Goal: Connect with others: Connect with other users

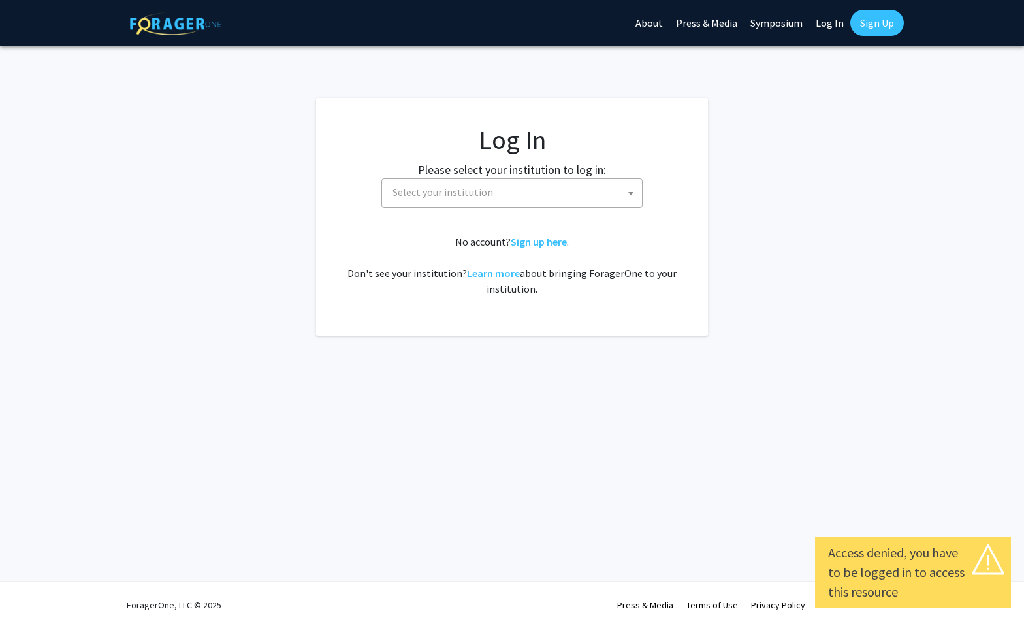
select select
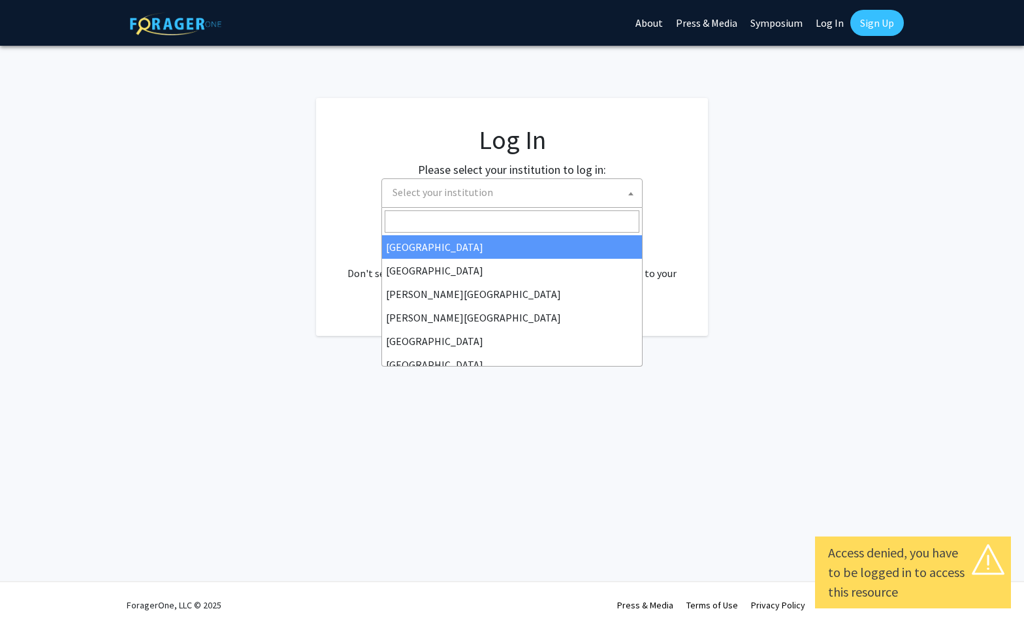
click at [562, 195] on span "Select your institution" at bounding box center [514, 192] width 255 height 27
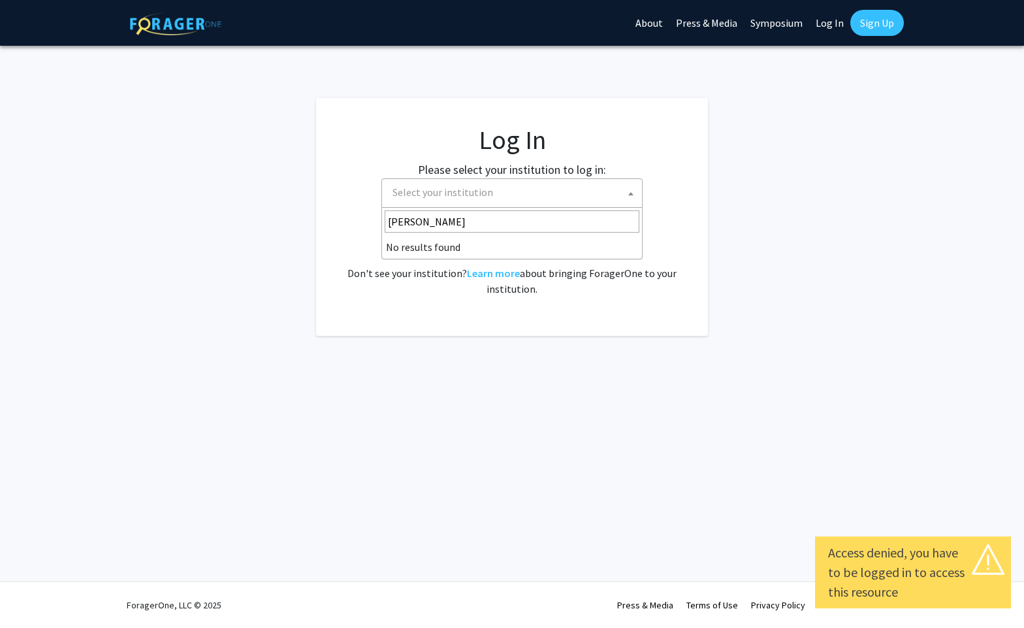
type input "[PERSON_NAME]"
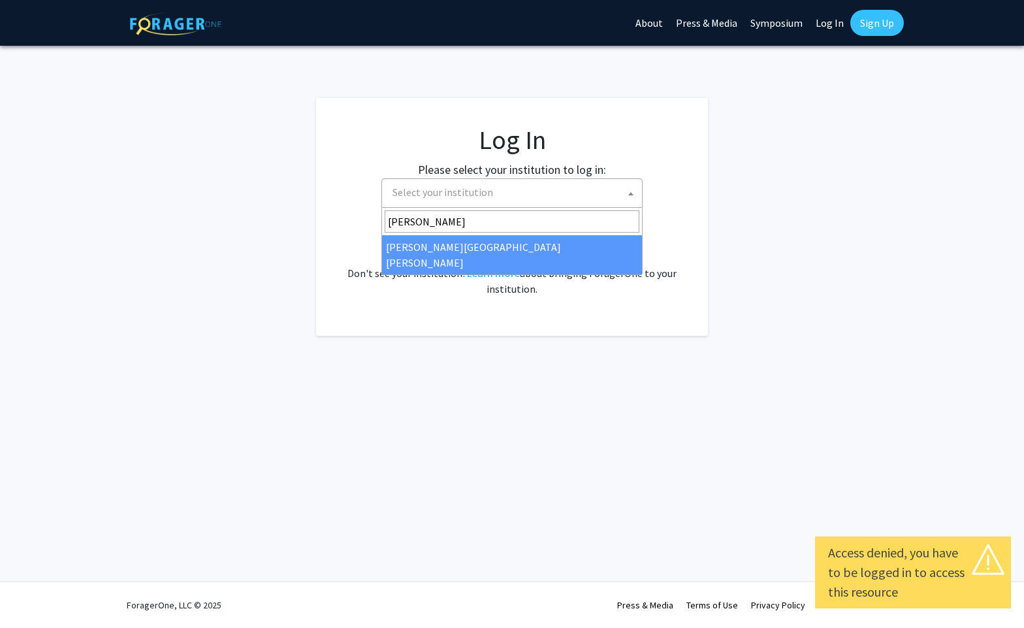
select select "1"
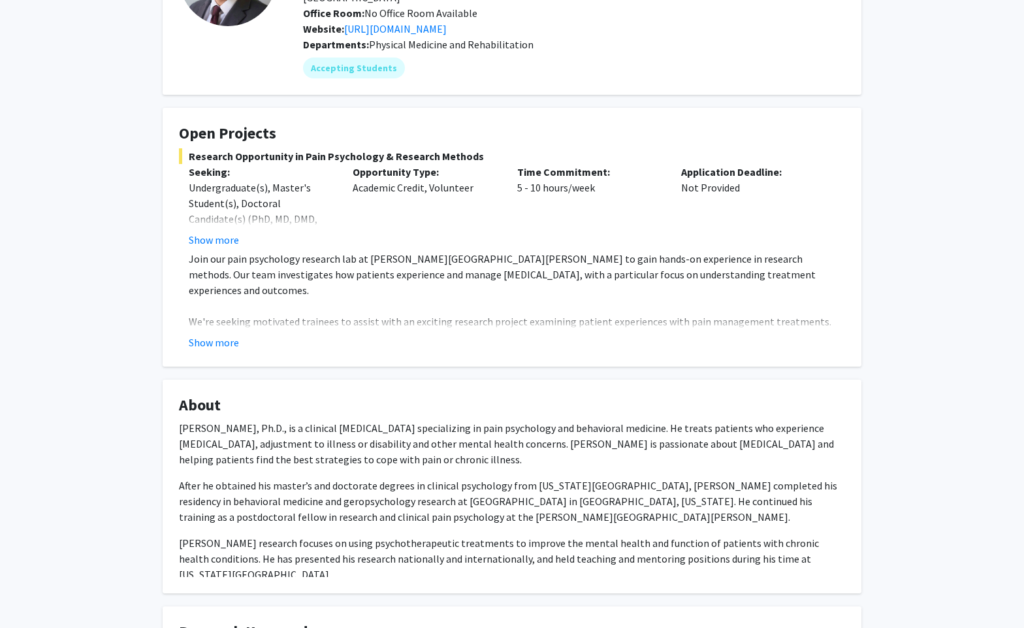
scroll to position [118, 0]
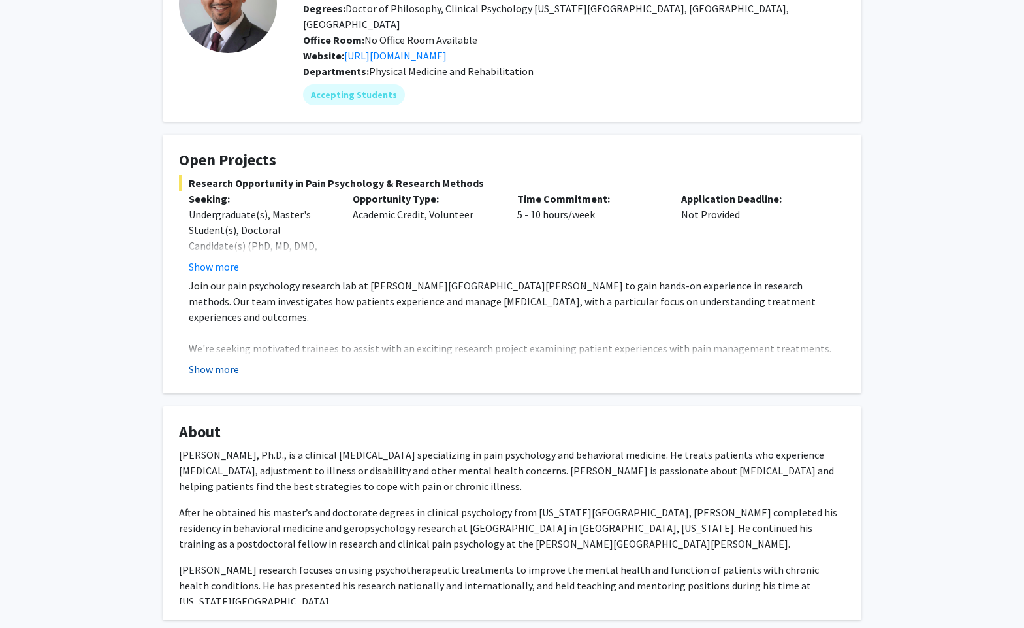
click at [229, 361] on button "Show more" at bounding box center [214, 369] width 50 height 16
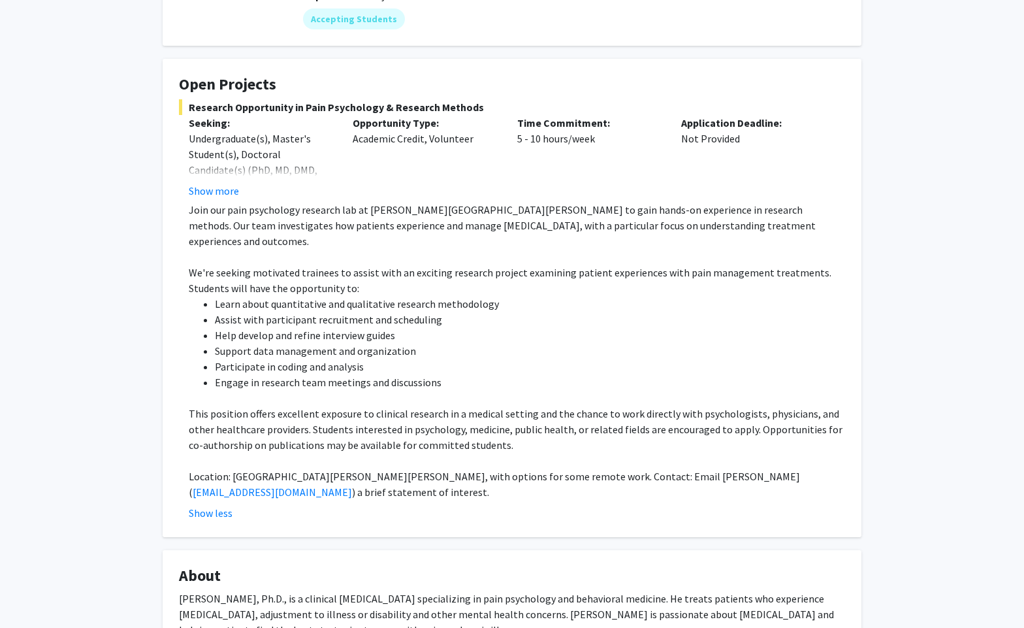
scroll to position [201, 0]
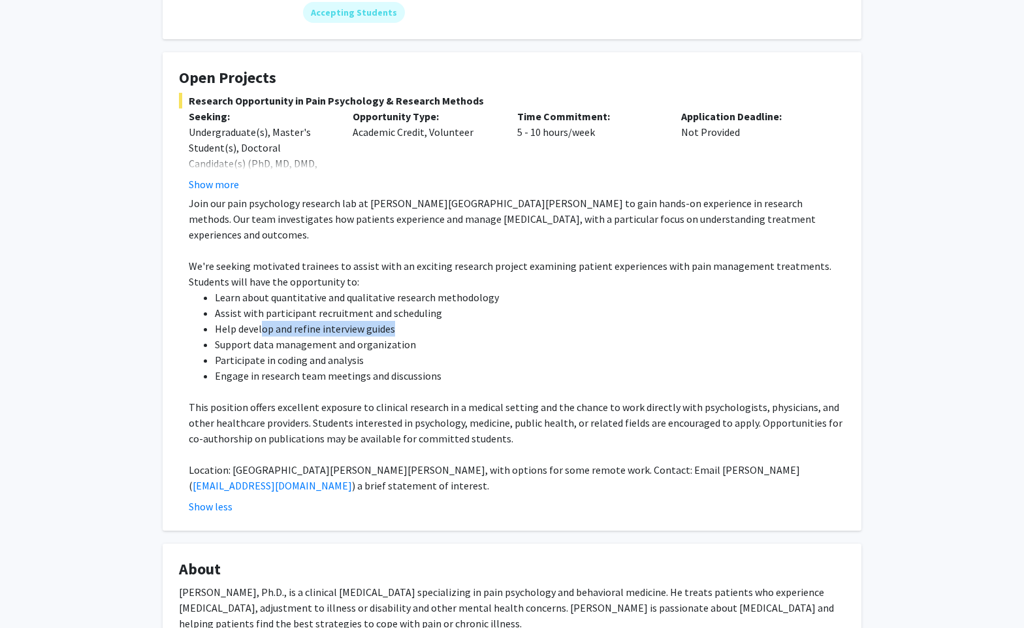
drag, startPoint x: 261, startPoint y: 301, endPoint x: 408, endPoint y: 301, distance: 147.7
click at [408, 321] on li "Help develop and refine interview guides" at bounding box center [530, 329] width 631 height 16
click at [423, 336] on li "Support data management and organization" at bounding box center [530, 344] width 631 height 16
drag, startPoint x: 250, startPoint y: 325, endPoint x: 408, endPoint y: 329, distance: 158.2
click at [408, 352] on li "Participate in coding and analysis" at bounding box center [530, 360] width 631 height 16
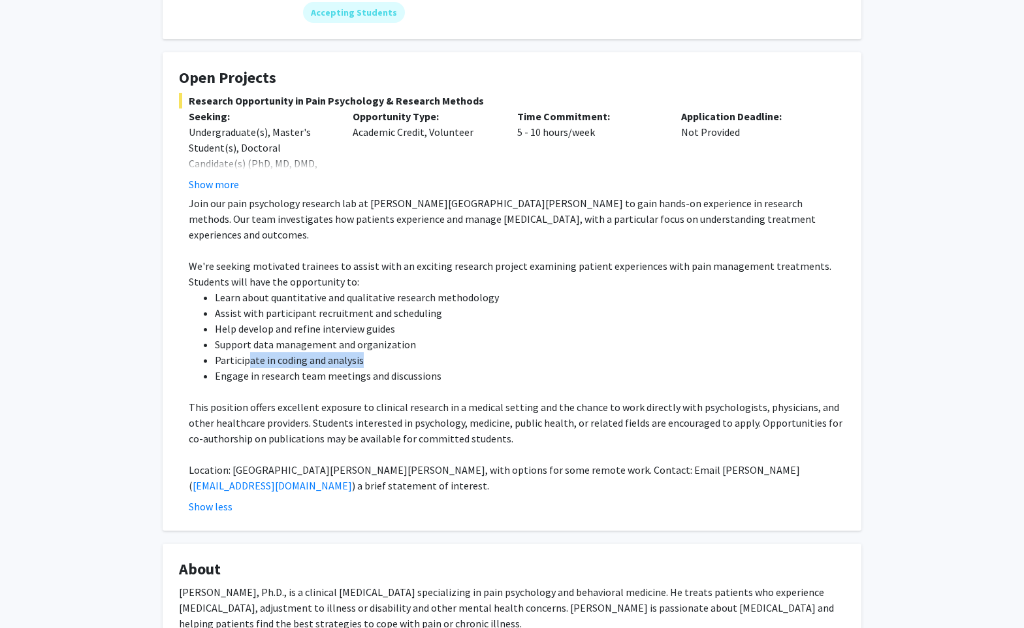
click at [451, 368] on li "Engage in research team meetings and discussions" at bounding box center [530, 376] width 631 height 16
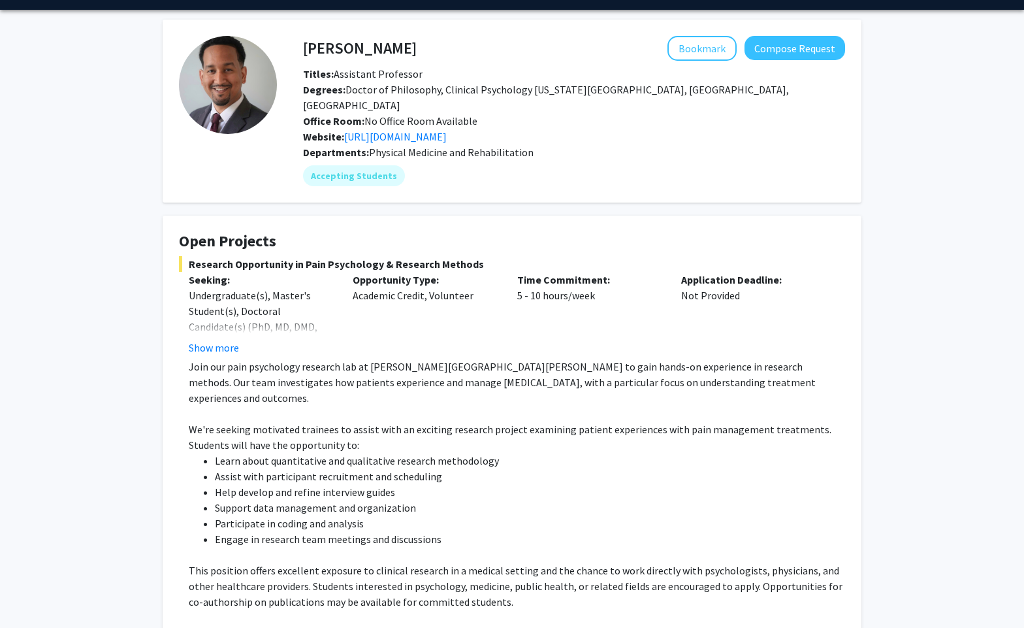
scroll to position [35, 0]
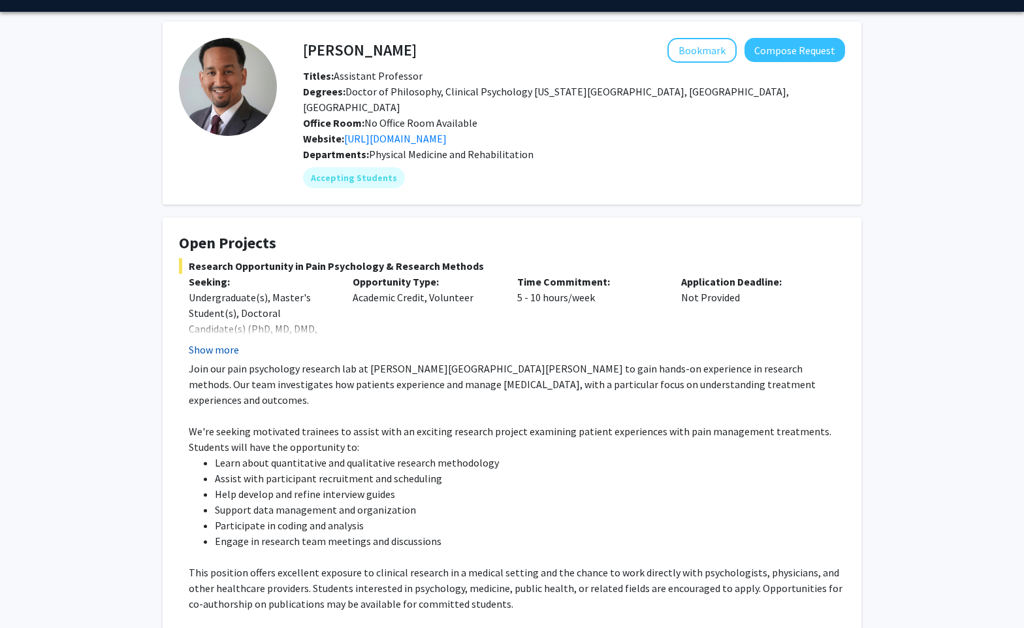
click at [208, 342] on button "Show more" at bounding box center [214, 350] width 50 height 16
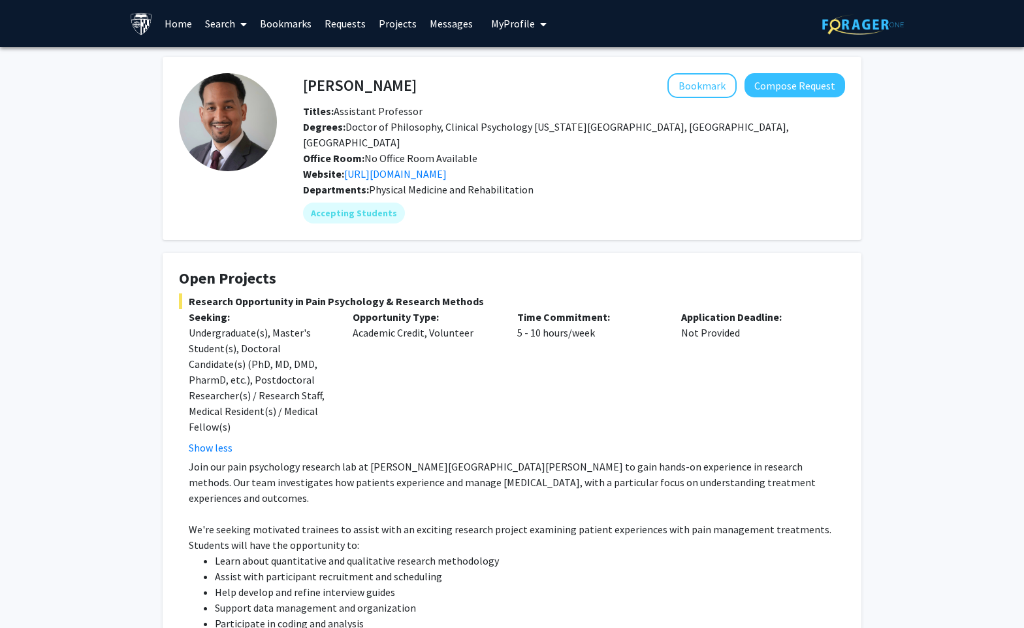
scroll to position [0, 0]
click at [186, 27] on link "Home" at bounding box center [178, 24] width 41 height 46
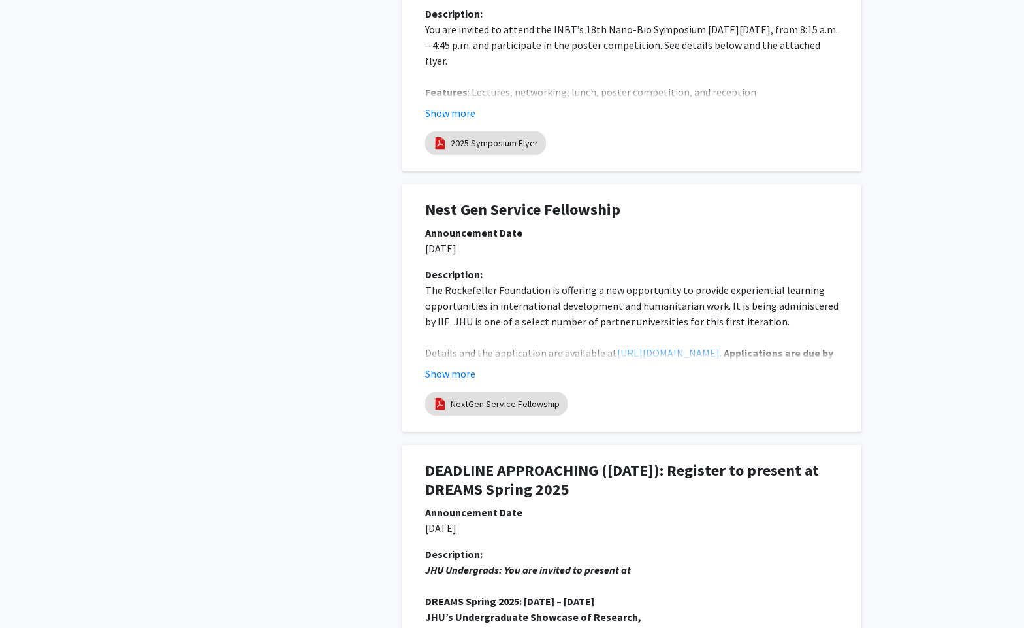
scroll to position [1905, 0]
